Goal: Find specific page/section: Find specific page/section

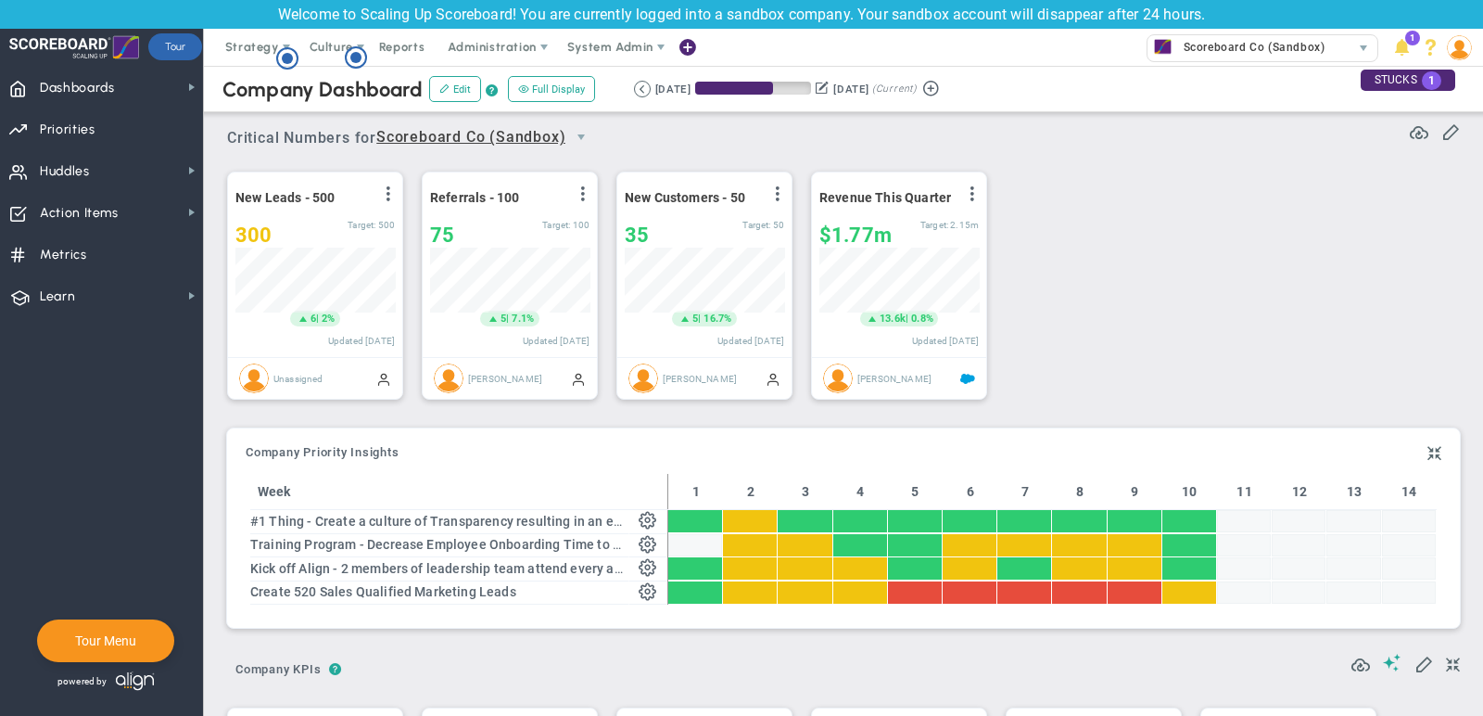
click at [597, 44] on span "System Admin" at bounding box center [610, 47] width 86 height 14
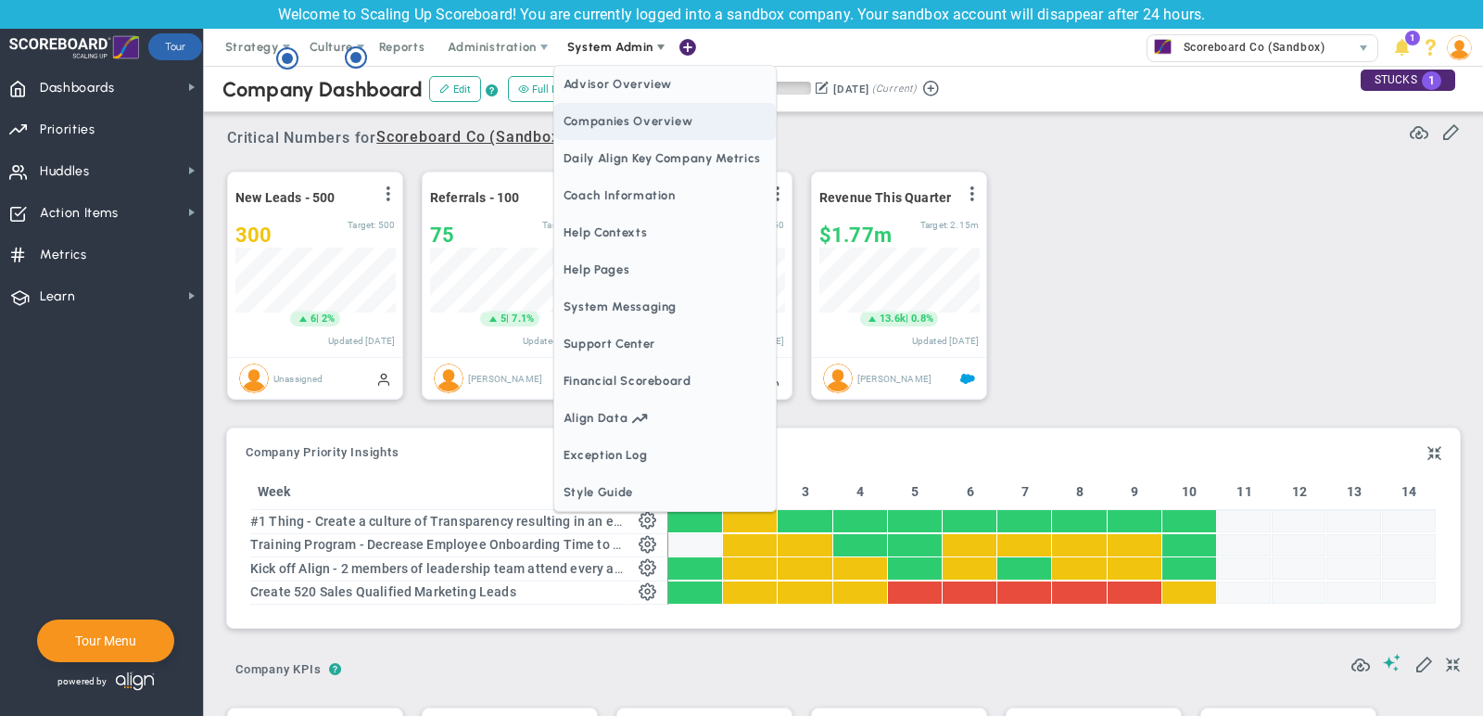
click at [617, 128] on span "Companies Overview" at bounding box center [665, 121] width 222 height 37
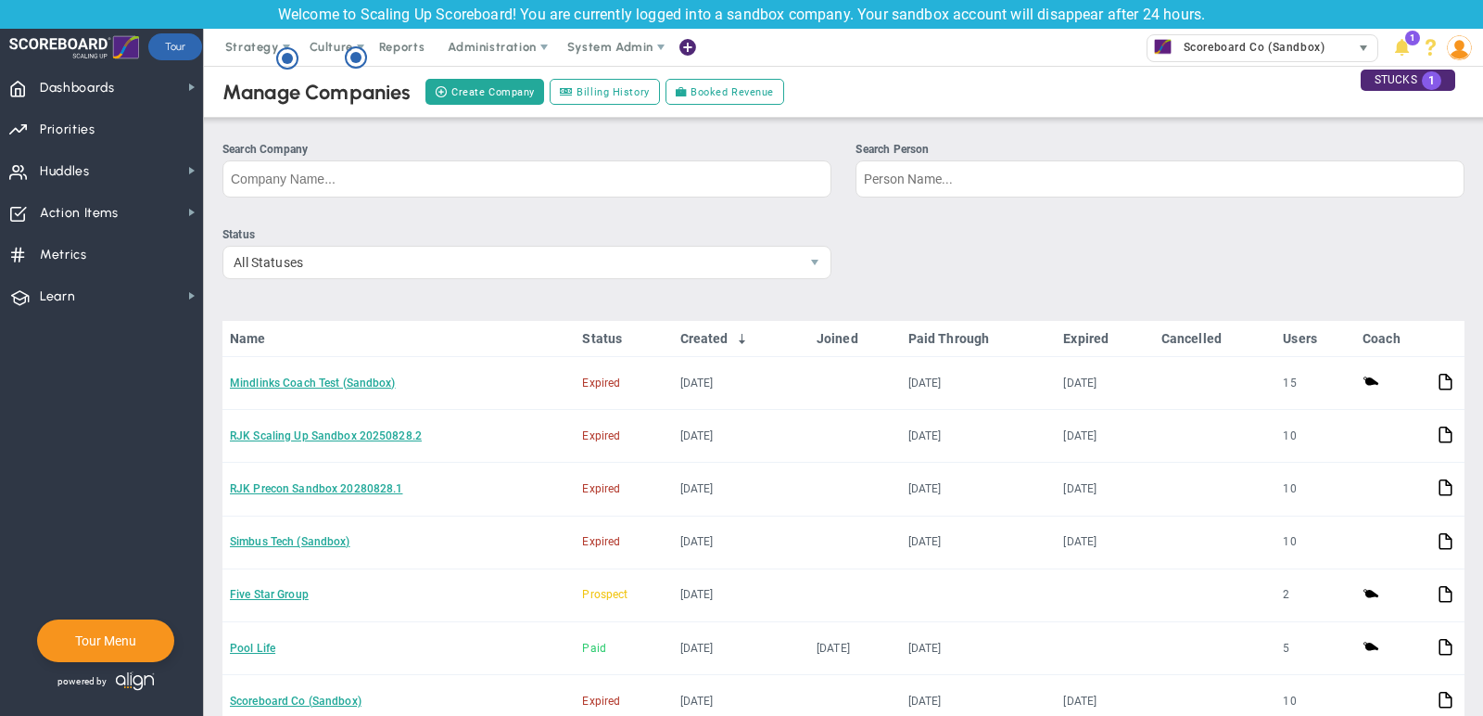
click at [1280, 56] on span "Scoreboard Co (Sandbox)" at bounding box center [1249, 47] width 150 height 24
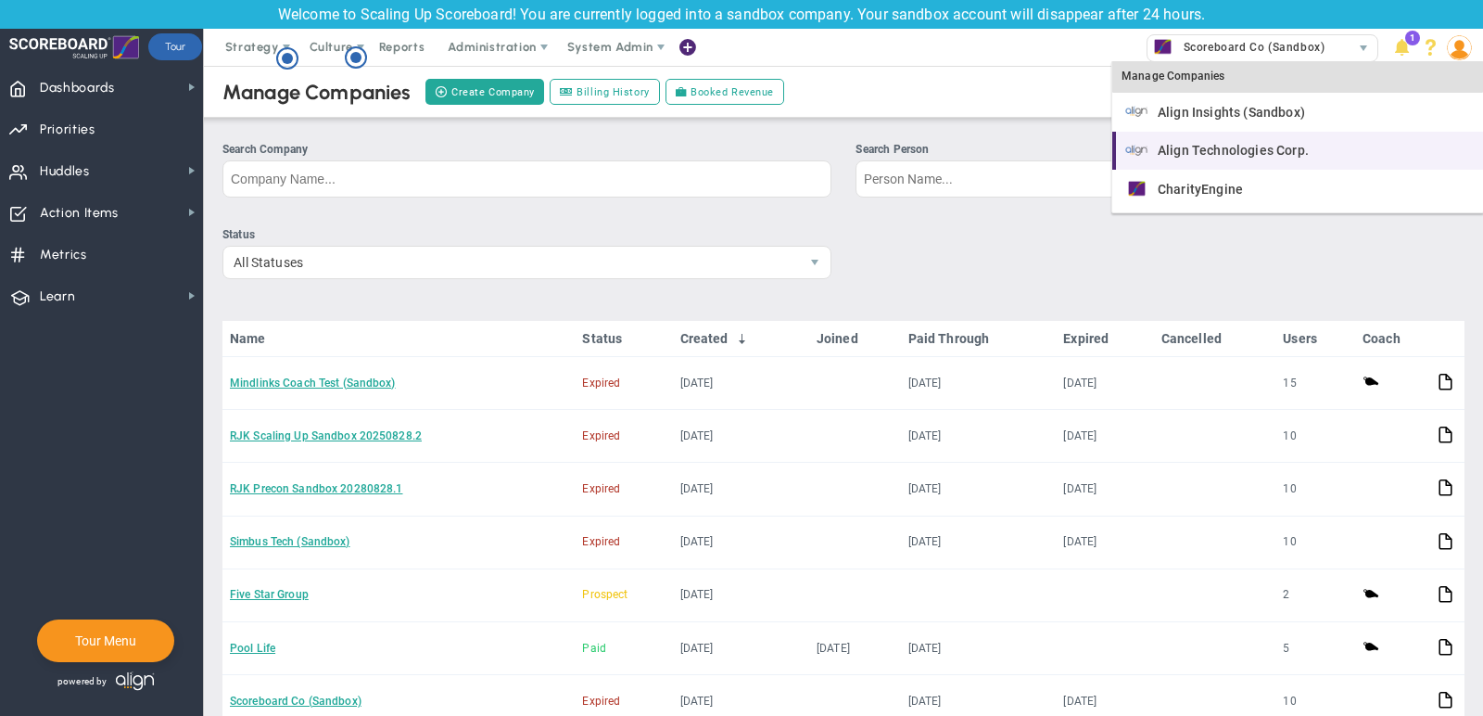
click at [1290, 132] on li "Align Technologies Corp." at bounding box center [1297, 151] width 371 height 39
